Goal: Task Accomplishment & Management: Manage account settings

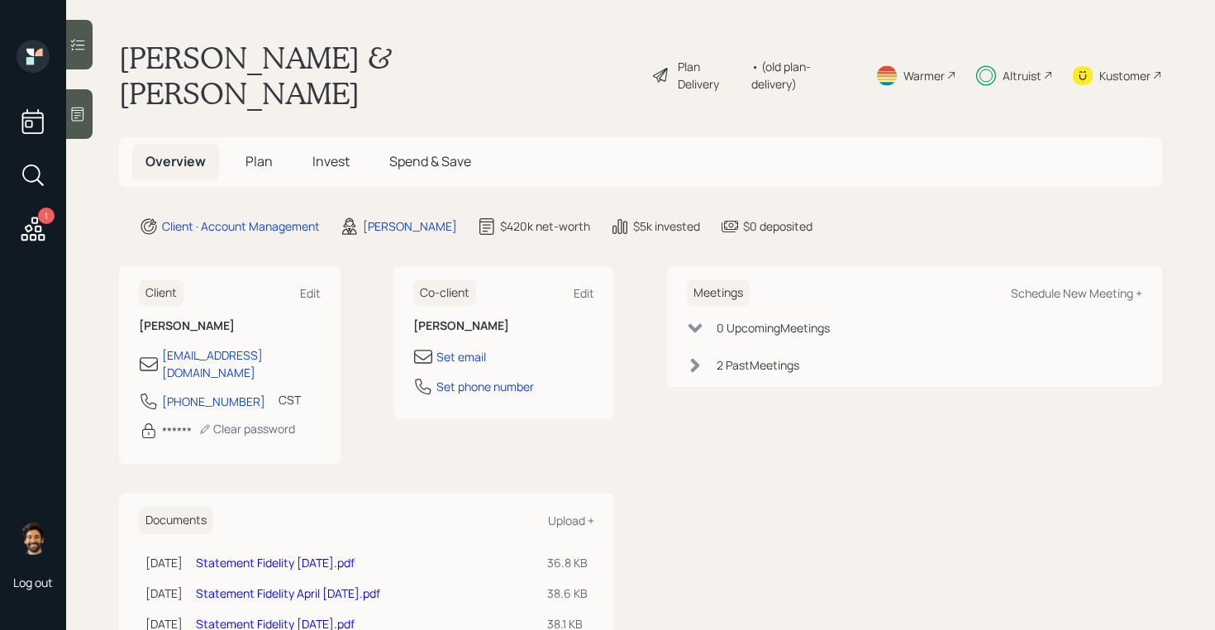
click at [841, 58] on div "• (old plan-delivery)" at bounding box center [803, 75] width 104 height 35
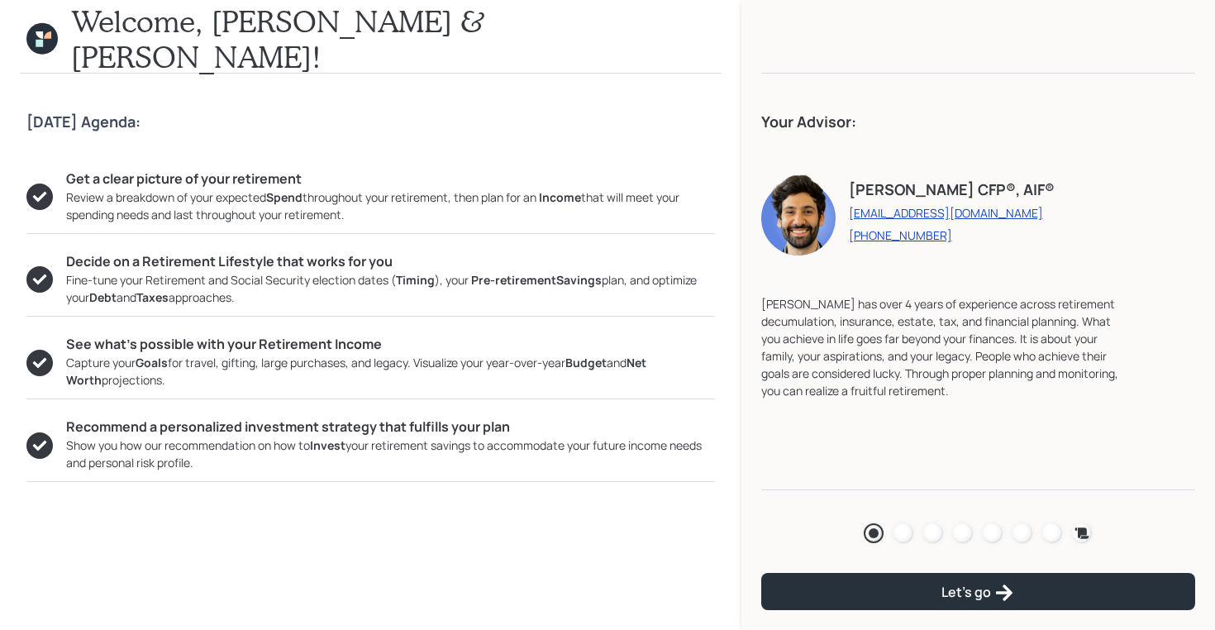
click at [48, 36] on icon at bounding box center [47, 34] width 7 height 7
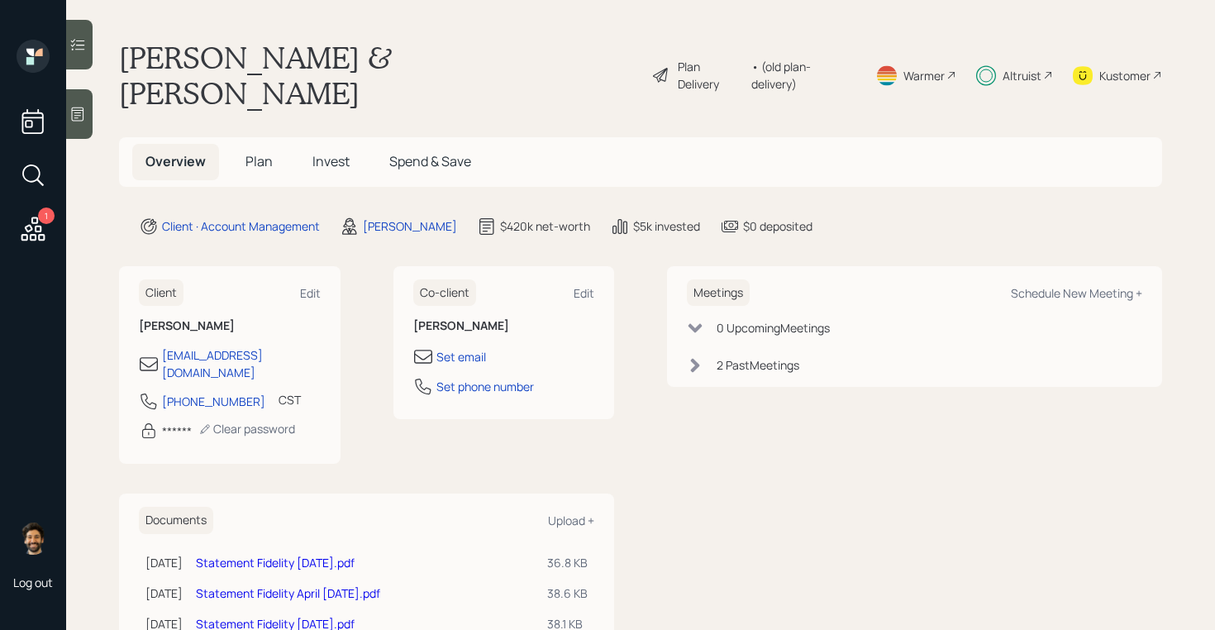
click at [1021, 67] on div "Altruist" at bounding box center [1022, 75] width 39 height 17
click at [43, 222] on div "1" at bounding box center [46, 215] width 17 height 17
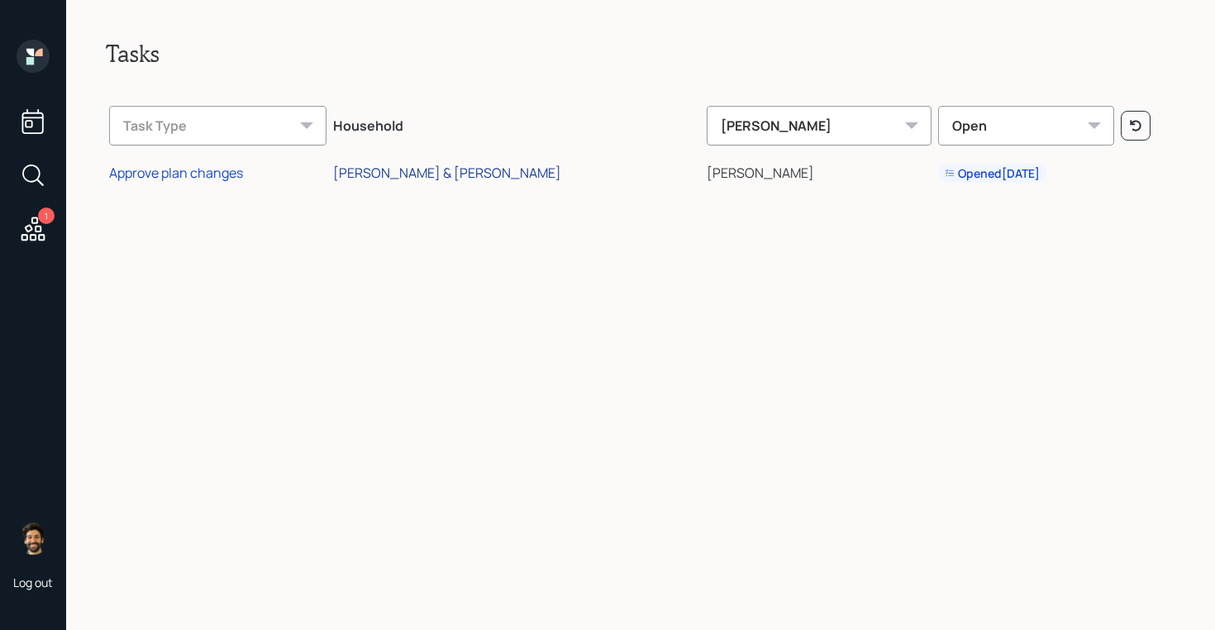
click at [443, 171] on div "[PERSON_NAME] & [PERSON_NAME]" at bounding box center [447, 173] width 228 height 18
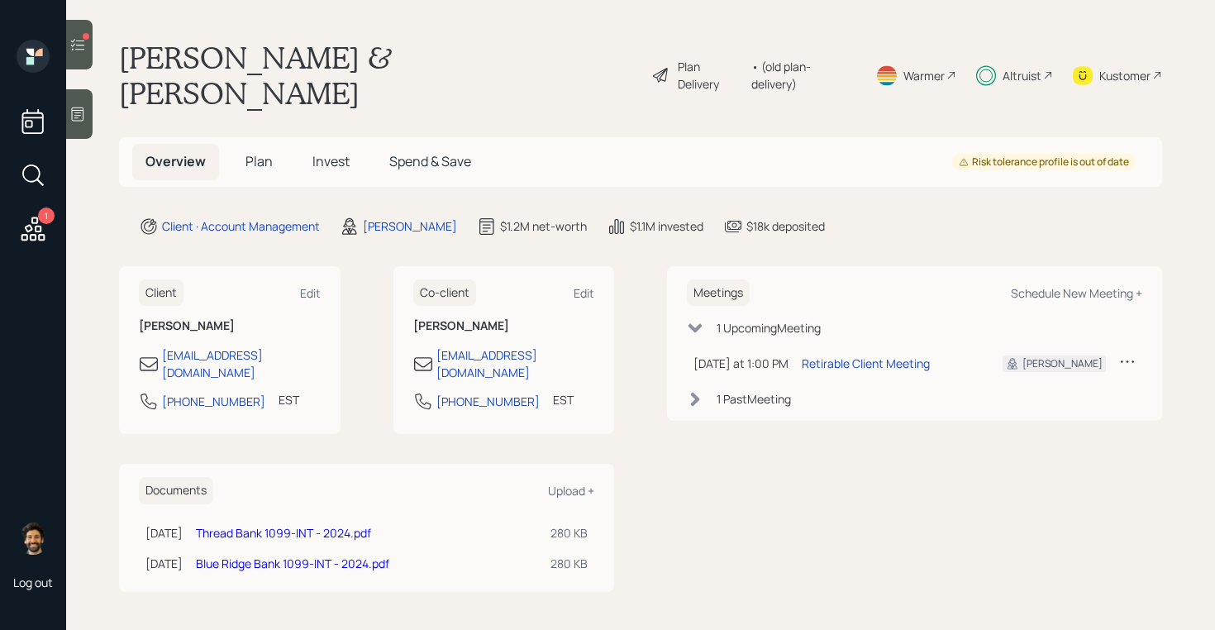
click at [47, 230] on icon at bounding box center [33, 229] width 30 height 30
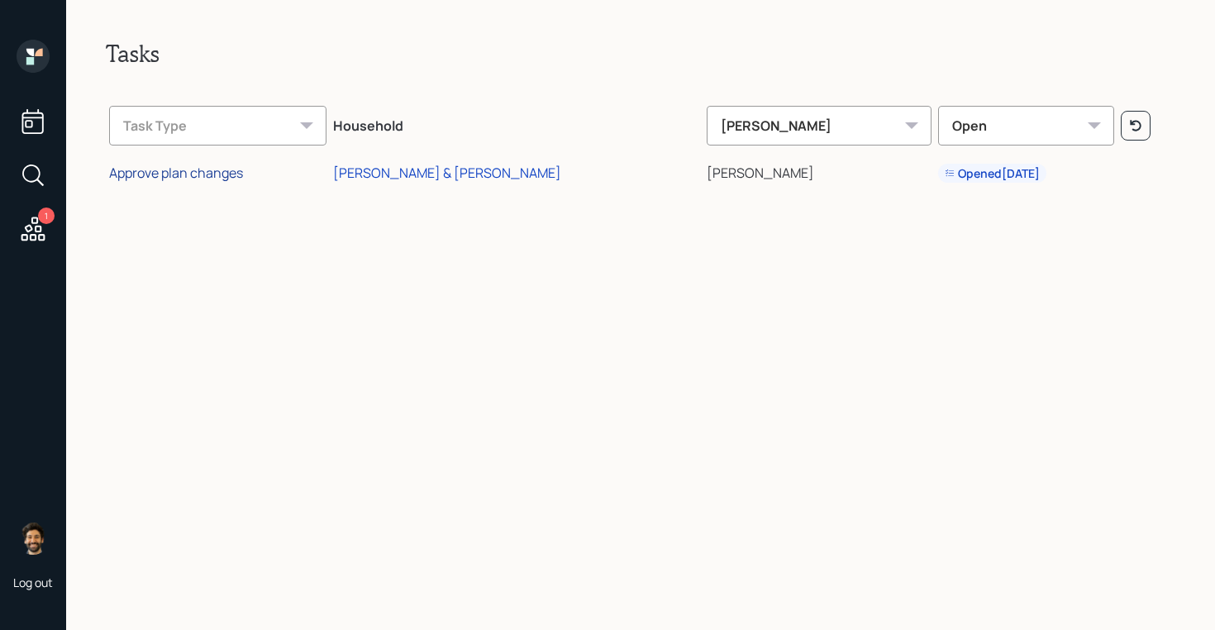
click at [212, 172] on div "Approve plan changes" at bounding box center [176, 173] width 134 height 18
